Goal: Check status: Check status

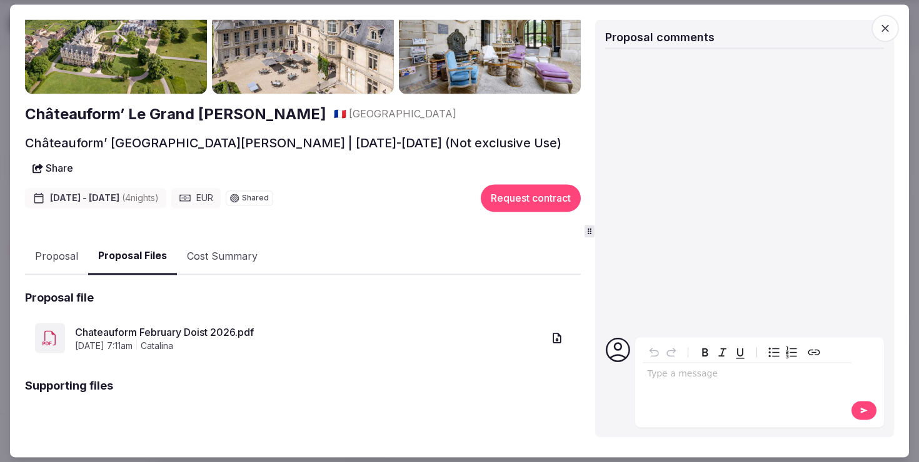
scroll to position [68, 0]
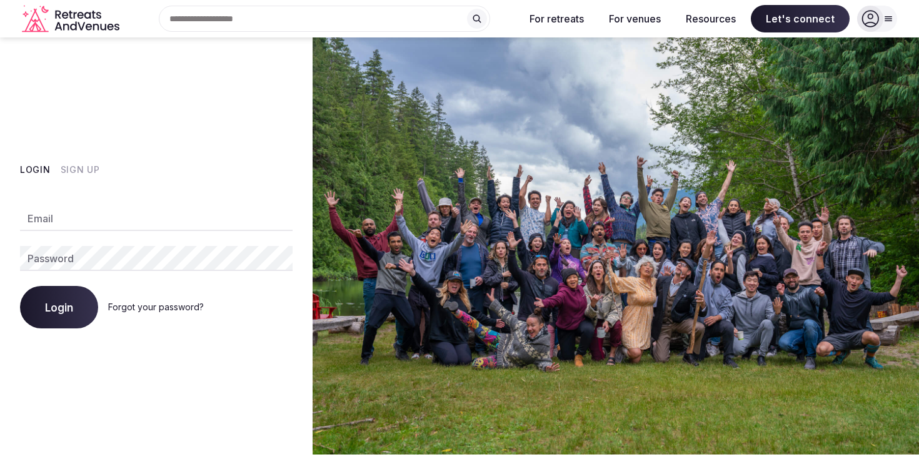
type input "**********"
click at [71, 309] on span "Login" at bounding box center [59, 307] width 28 height 12
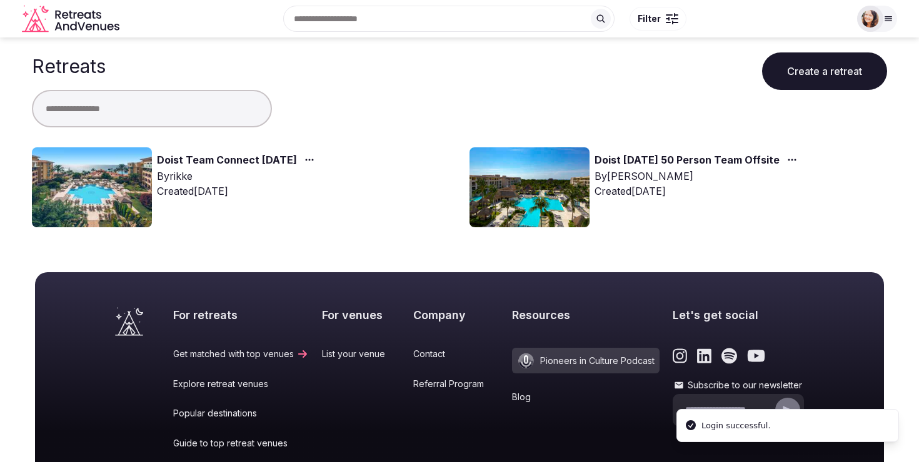
click at [266, 155] on link "Doist Team Connect [DATE]" at bounding box center [227, 160] width 140 height 16
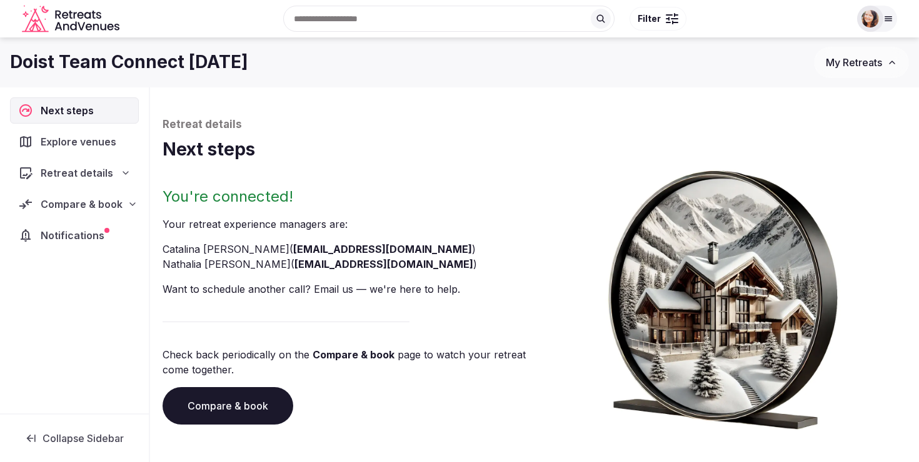
click at [116, 212] on div "Compare & book" at bounding box center [74, 204] width 129 height 26
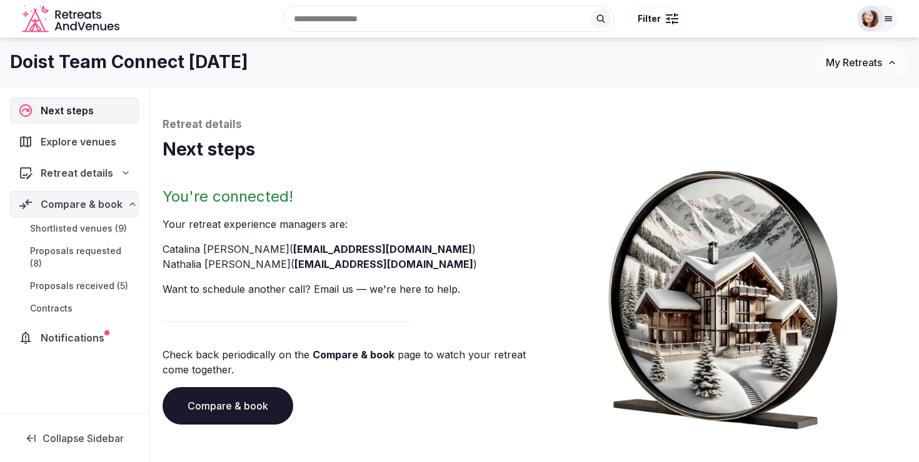
click at [104, 249] on span "Proposals requested (8)" at bounding box center [82, 257] width 104 height 25
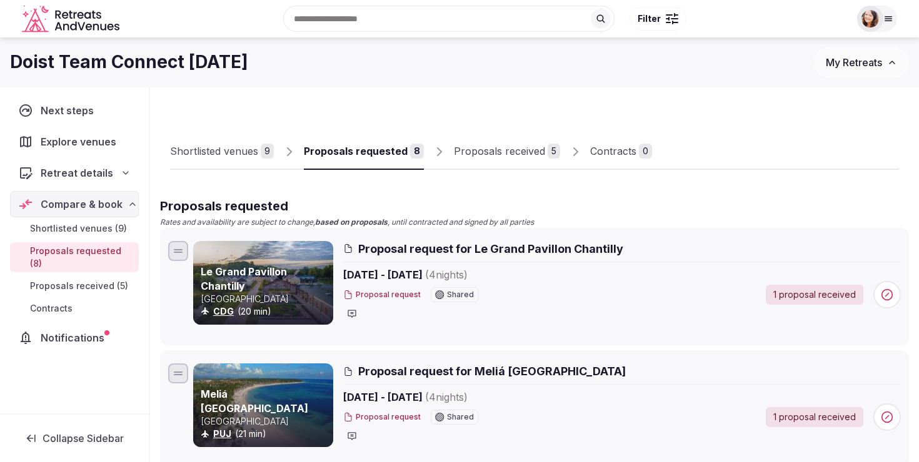
click at [492, 141] on link "Proposals received 5" at bounding box center [507, 152] width 106 height 36
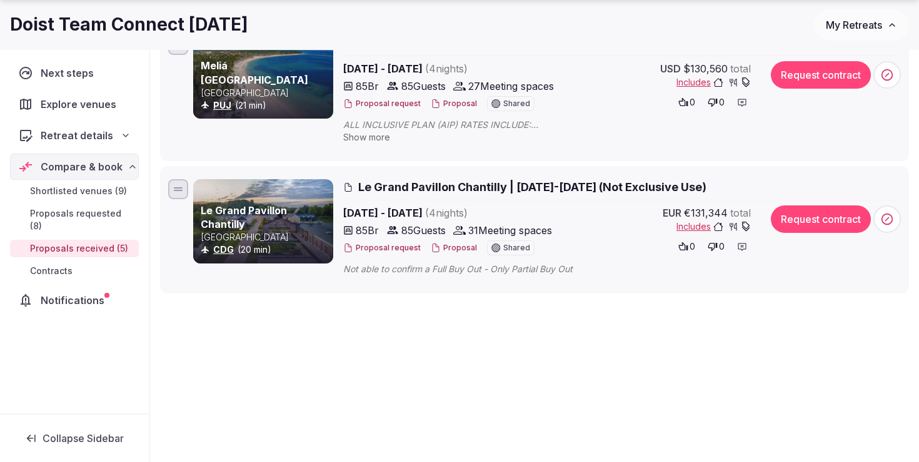
scroll to position [637, 0]
